Goal: Task Accomplishment & Management: Manage account settings

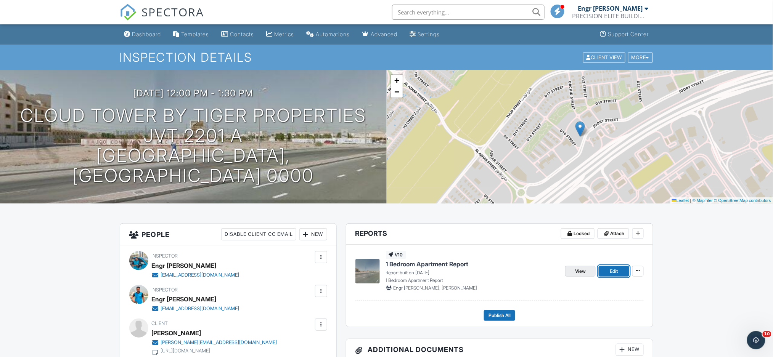
click at [587, 272] on link "View" at bounding box center [580, 271] width 31 height 11
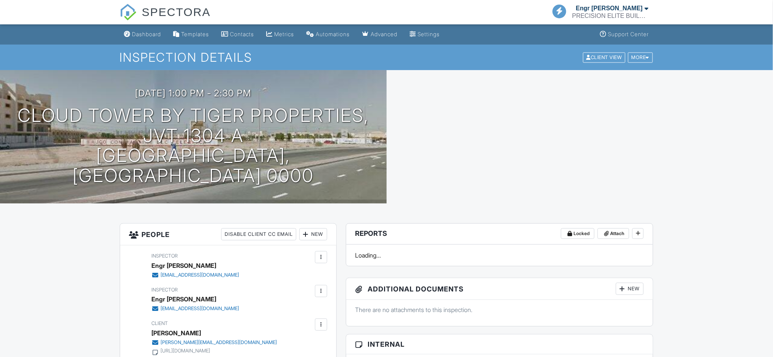
click at [718, 181] on div at bounding box center [580, 136] width 387 height 133
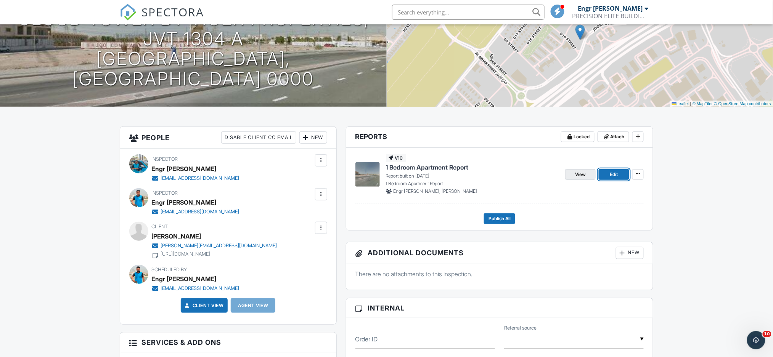
click at [580, 171] on span "View" at bounding box center [580, 175] width 11 height 8
